Goal: Task Accomplishment & Management: Use online tool/utility

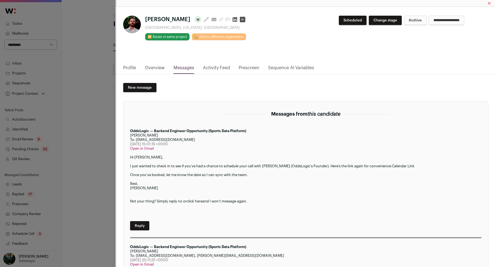
scroll to position [235, 0]
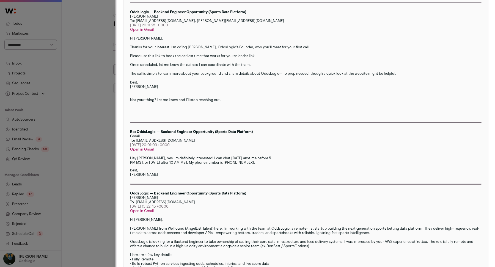
click at [81, 112] on div "**********" at bounding box center [247, 133] width 495 height 267
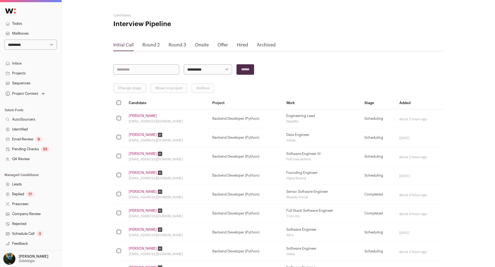
click at [16, 23] on link "Todos" at bounding box center [30, 24] width 61 height 10
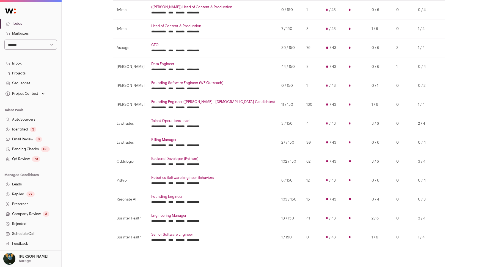
scroll to position [70, 0]
click at [184, 238] on input "********" at bounding box center [179, 240] width 9 height 4
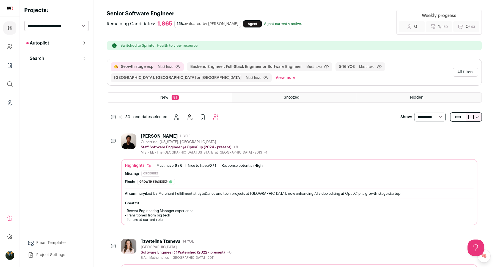
click at [470, 70] on button "All filters" at bounding box center [465, 72] width 26 height 9
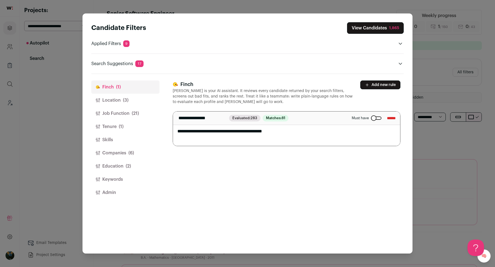
click at [177, 132] on textarea "**********" at bounding box center [286, 129] width 227 height 35
click at [234, 133] on textarea "**********" at bounding box center [286, 129] width 227 height 35
click at [235, 133] on textarea "**********" at bounding box center [286, 129] width 227 height 35
type textarea "**********"
click at [390, 29] on div "1,865" at bounding box center [394, 27] width 10 height 5
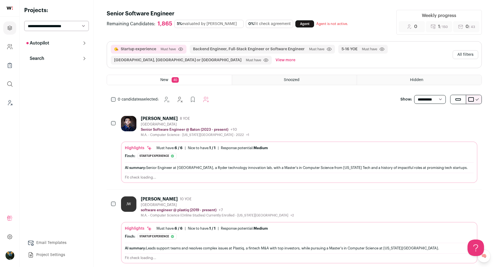
click at [109, 100] on div "0 candidates selected: Snooze Hide Add to Prospects Add to Autopilot" at bounding box center [161, 99] width 109 height 11
click at [110, 100] on div "0 candidates selected: Snooze Hide Add to Prospects Add to Autopilot" at bounding box center [161, 99] width 109 height 11
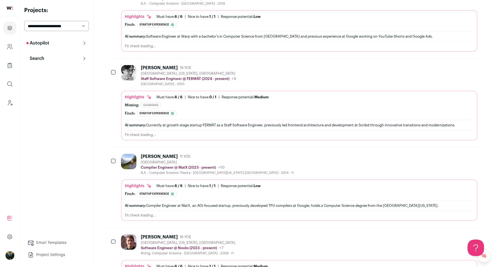
scroll to position [2945, 0]
click at [113, 153] on div at bounding box center [113, 160] width 5 height 15
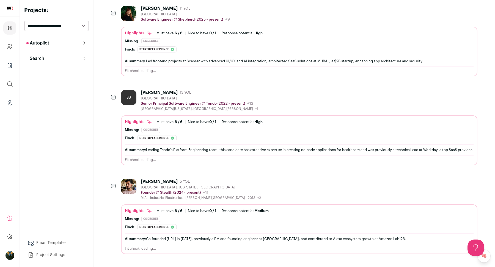
scroll to position [0, 0]
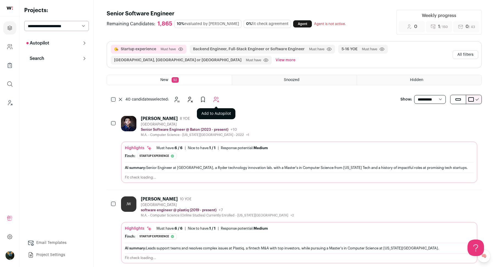
click at [218, 97] on icon "Add to Autopilot" at bounding box center [216, 99] width 7 height 7
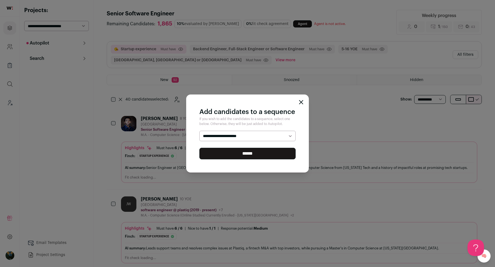
select select "*****"
click at [219, 156] on input "******" at bounding box center [247, 154] width 96 height 12
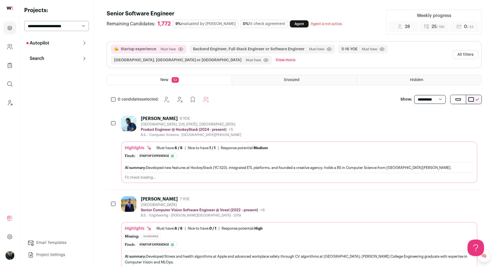
click at [448, 118] on button "Hide" at bounding box center [443, 119] width 12 height 12
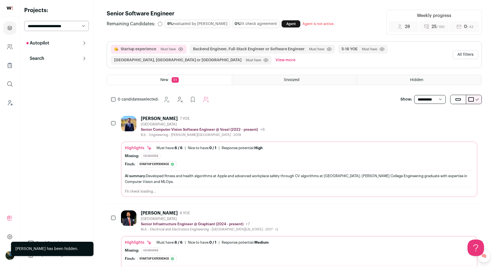
click at [448, 118] on button "Hide" at bounding box center [443, 119] width 12 height 12
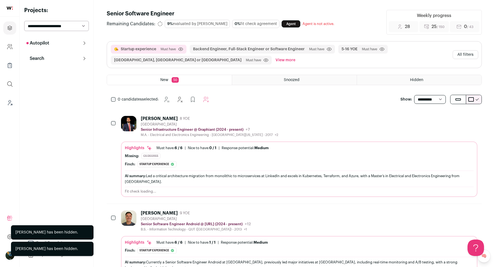
click at [448, 118] on button "Hide" at bounding box center [443, 119] width 12 height 12
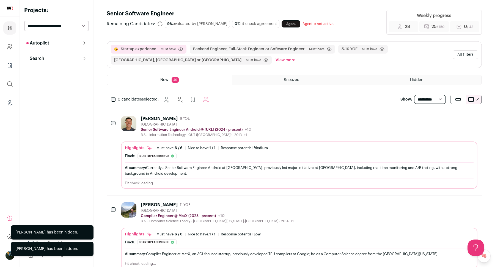
click at [448, 118] on button "Hide" at bounding box center [443, 119] width 12 height 12
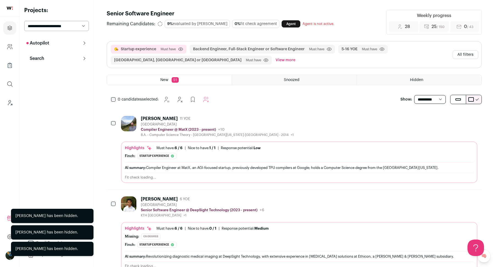
click at [448, 118] on button "Hide" at bounding box center [443, 119] width 12 height 12
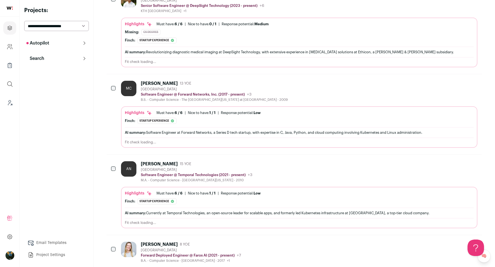
scroll to position [118, 0]
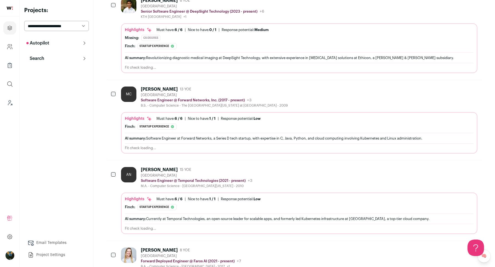
click at [443, 88] on icon "Hide" at bounding box center [442, 89] width 7 height 7
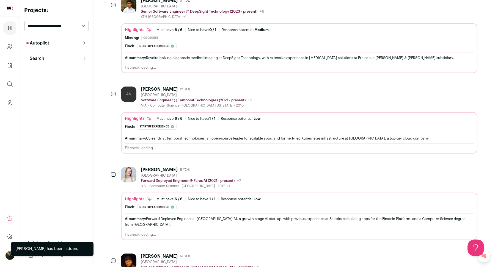
click at [443, 88] on icon "Hide" at bounding box center [442, 89] width 7 height 7
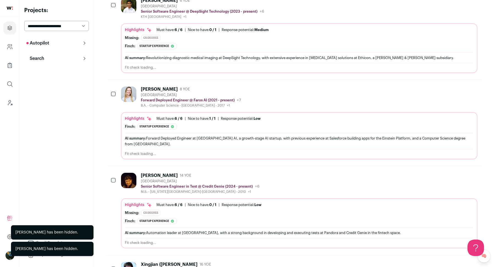
click at [443, 88] on icon "Hide" at bounding box center [442, 89] width 7 height 7
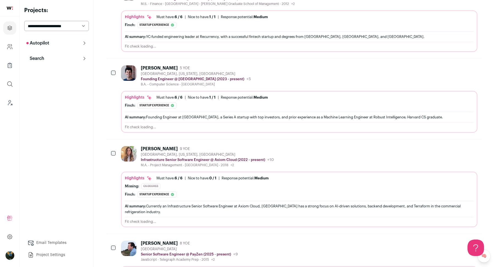
scroll to position [310, 0]
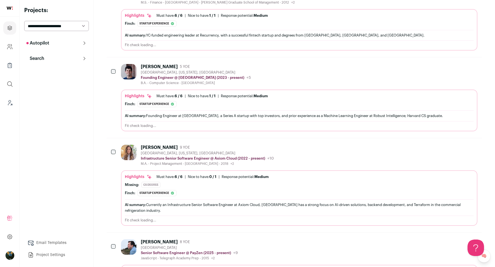
click at [445, 144] on icon "Hide" at bounding box center [442, 147] width 7 height 7
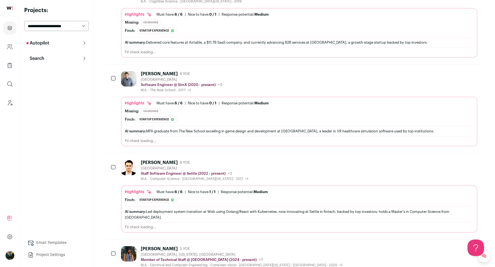
scroll to position [559, 0]
click at [441, 70] on icon "Hide" at bounding box center [442, 73] width 7 height 7
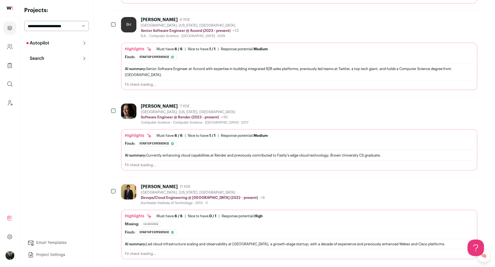
scroll to position [1380, 0]
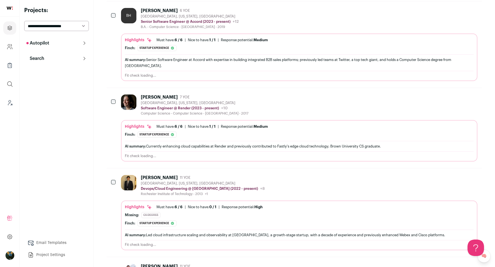
click at [444, 174] on icon "Hide" at bounding box center [442, 177] width 7 height 7
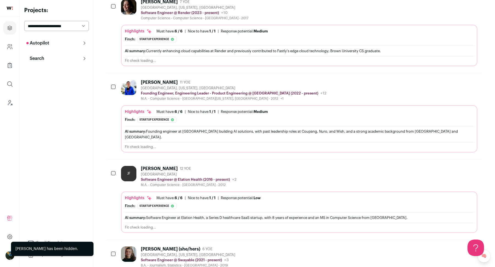
scroll to position [1477, 0]
click at [442, 78] on icon "Hide" at bounding box center [442, 81] width 7 height 7
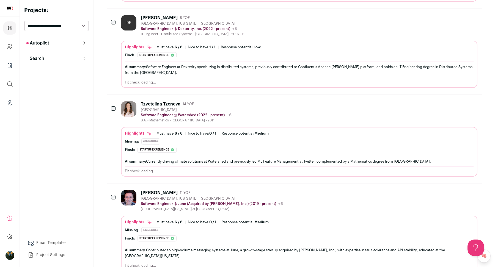
scroll to position [1903, 0]
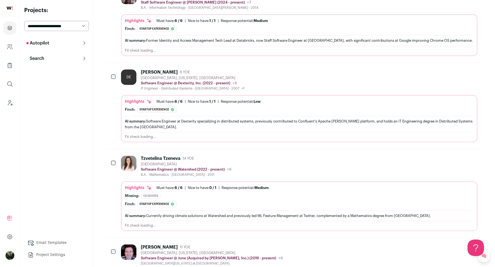
click at [113, 70] on div at bounding box center [113, 77] width 5 height 15
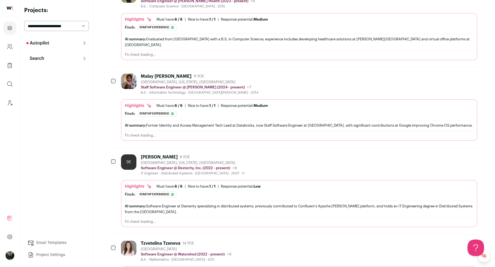
scroll to position [1817, 0]
click at [110, 149] on div "DE [PERSON_NAME] 8 YOE [GEOGRAPHIC_DATA], [US_STATE], [GEOGRAPHIC_DATA] Softwar…" at bounding box center [294, 192] width 375 height 86
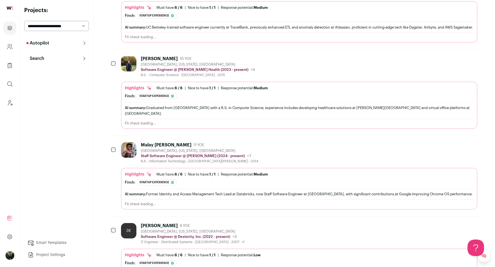
scroll to position [1743, 0]
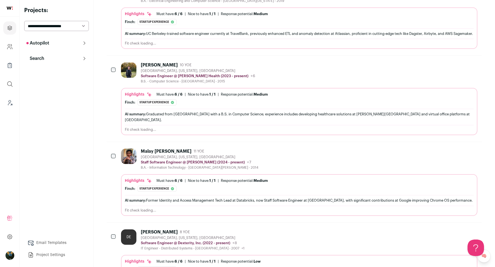
click at [116, 62] on div at bounding box center [113, 69] width 5 height 15
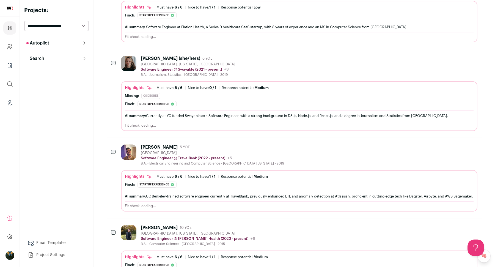
scroll to position [1569, 0]
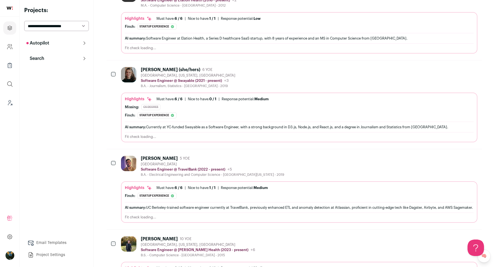
click at [118, 60] on div "[PERSON_NAME] (she/hers) 6 YOE [GEOGRAPHIC_DATA], [US_STATE], [GEOGRAPHIC_DATA]…" at bounding box center [294, 104] width 375 height 88
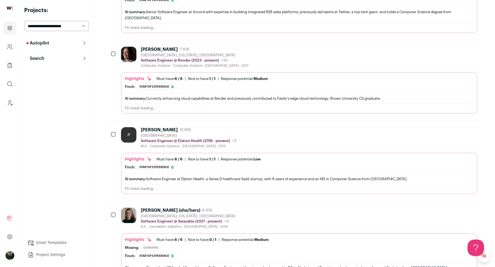
scroll to position [1424, 0]
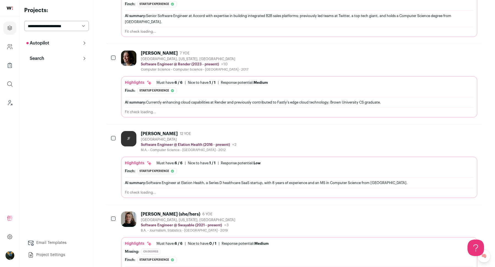
click at [115, 51] on div at bounding box center [113, 58] width 5 height 15
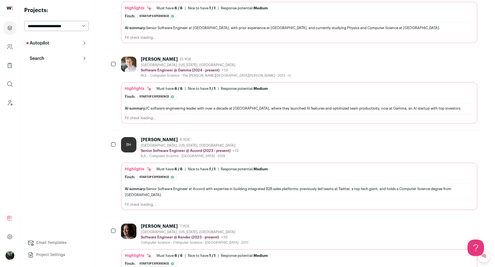
scroll to position [1250, 0]
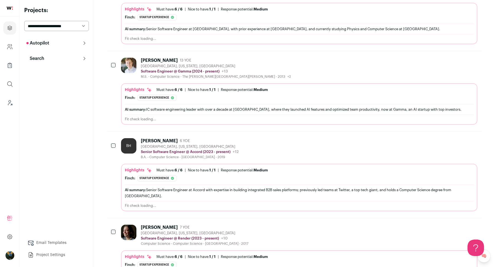
click at [113, 58] on div "[PERSON_NAME] 13 YOE [GEOGRAPHIC_DATA], [US_STATE], [GEOGRAPHIC_DATA] Software …" at bounding box center [294, 91] width 375 height 80
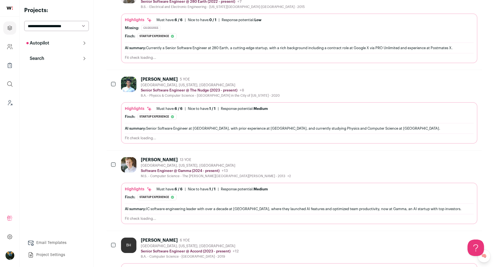
scroll to position [1142, 0]
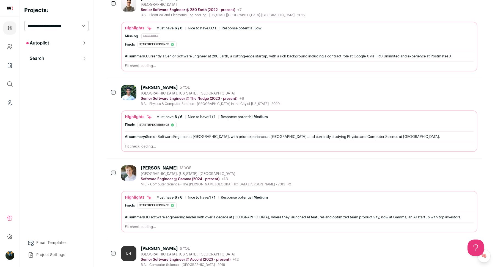
click at [113, 78] on div "[PERSON_NAME] 5 YOE [GEOGRAPHIC_DATA], [US_STATE], [GEOGRAPHIC_DATA] Senior Sof…" at bounding box center [294, 118] width 375 height 80
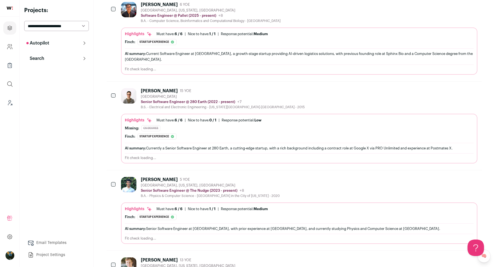
scroll to position [1045, 0]
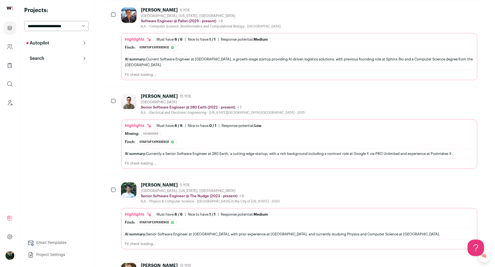
click at [112, 94] on div at bounding box center [113, 101] width 5 height 15
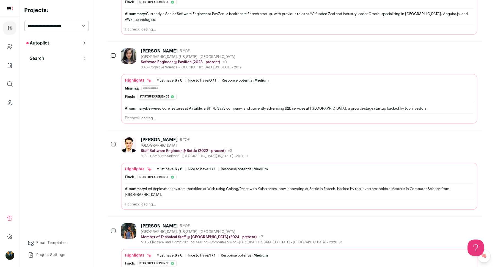
scroll to position [487, 0]
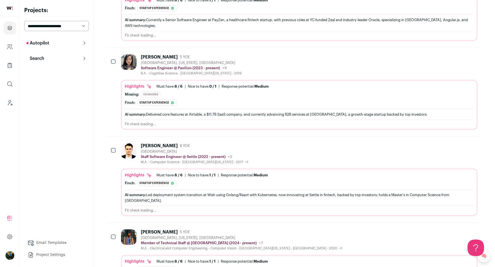
click at [113, 54] on div at bounding box center [113, 61] width 5 height 15
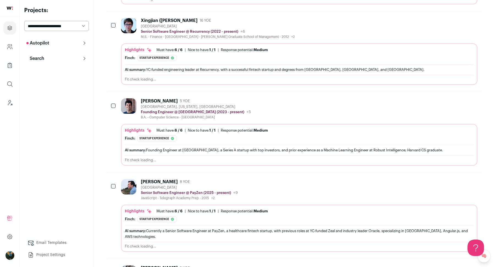
scroll to position [232, 0]
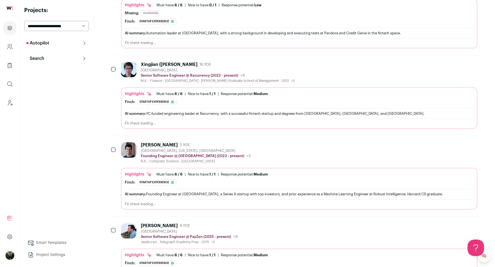
click at [113, 69] on div at bounding box center [113, 69] width 5 height 15
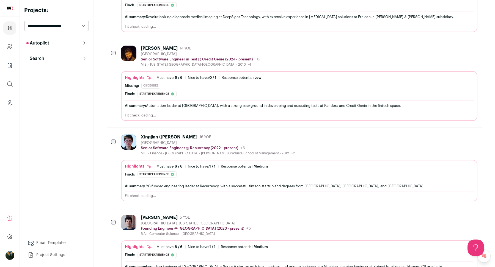
scroll to position [158, 0]
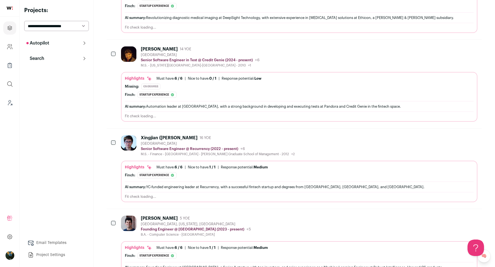
click at [115, 57] on div at bounding box center [113, 53] width 5 height 15
click at [115, 54] on div at bounding box center [113, 53] width 5 height 15
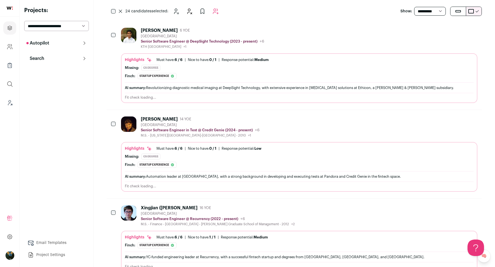
scroll to position [87, 0]
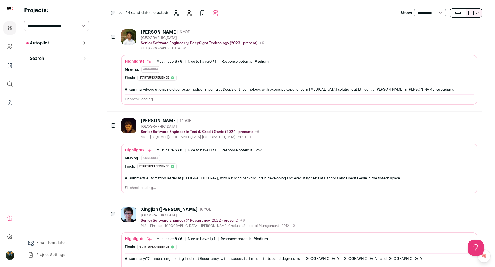
click at [109, 33] on div "[PERSON_NAME] 6 YOE [GEOGRAPHIC_DATA] Senior Software Engineer @ DeepSight Tech…" at bounding box center [294, 67] width 375 height 88
click at [212, 11] on button "Add to Autopilot" at bounding box center [215, 12] width 11 height 11
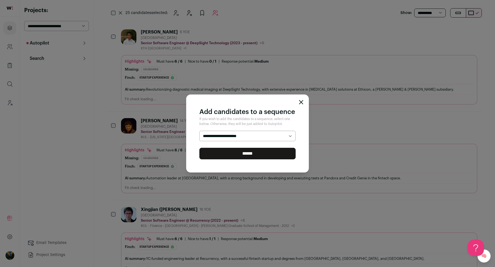
select select "*****"
click at [237, 152] on input "******" at bounding box center [247, 154] width 96 height 12
